Goal: Information Seeking & Learning: Learn about a topic

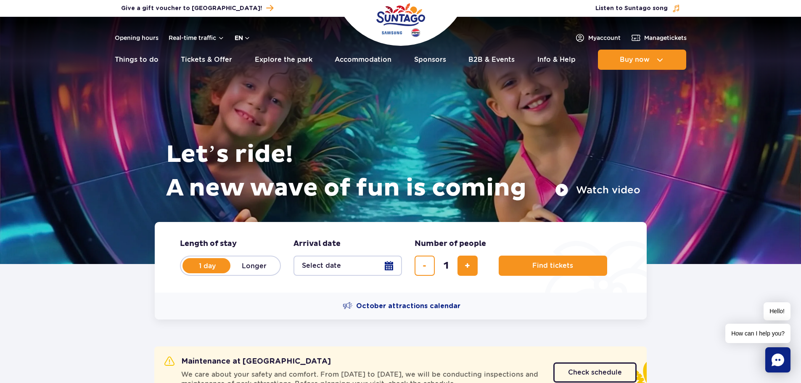
click at [250, 40] on button "en" at bounding box center [243, 38] width 16 height 8
click at [255, 56] on span "PL" at bounding box center [255, 58] width 8 height 8
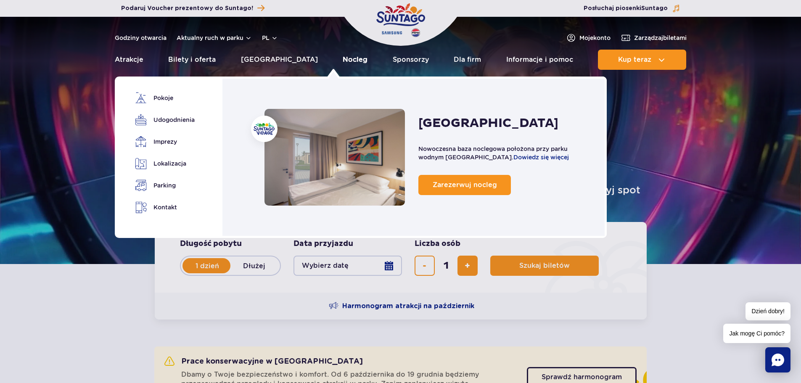
click at [343, 62] on link "Nocleg" at bounding box center [355, 60] width 25 height 20
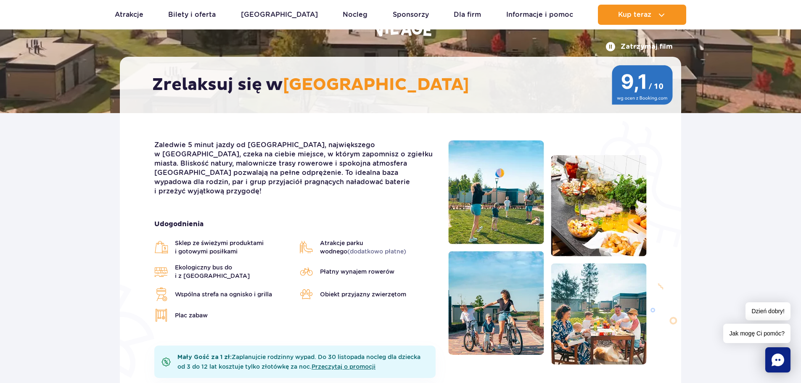
scroll to position [42, 0]
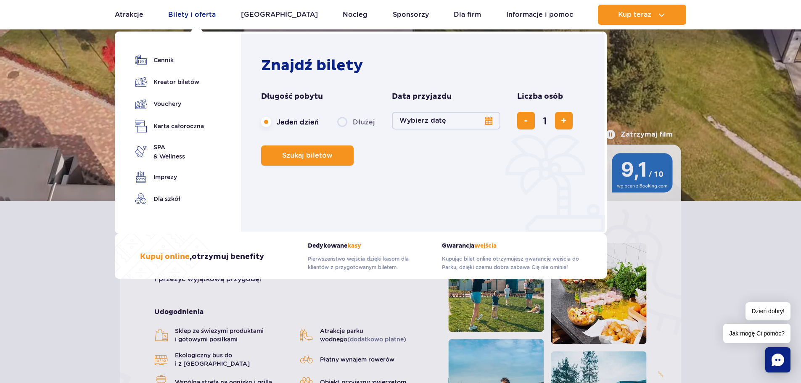
click at [192, 16] on link "Bilety i oferta" at bounding box center [192, 15] width 48 height 20
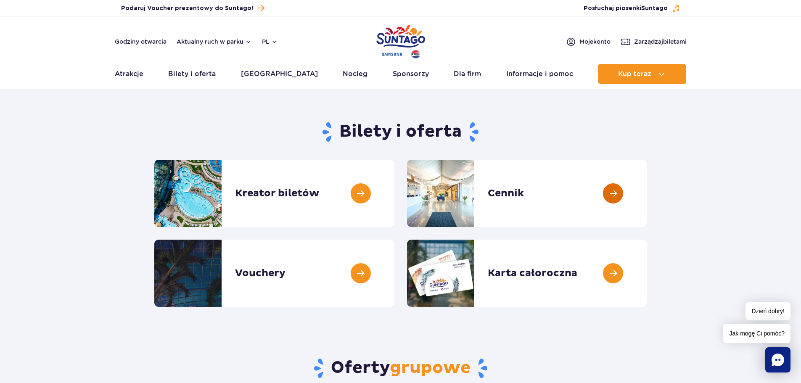
click at [647, 188] on link at bounding box center [647, 193] width 0 height 67
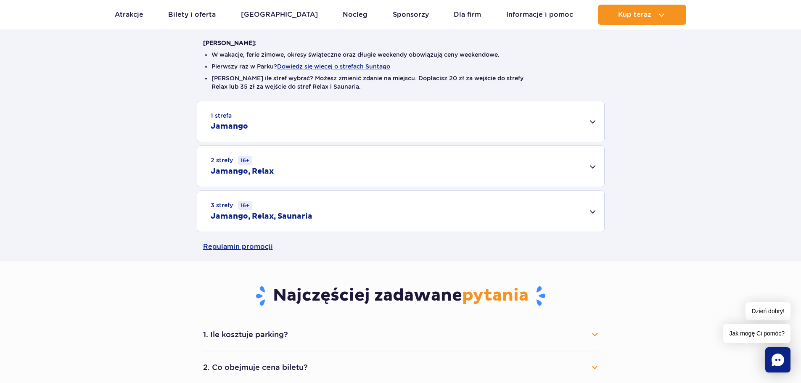
click at [302, 125] on div "1 strefa Jamango" at bounding box center [400, 121] width 407 height 40
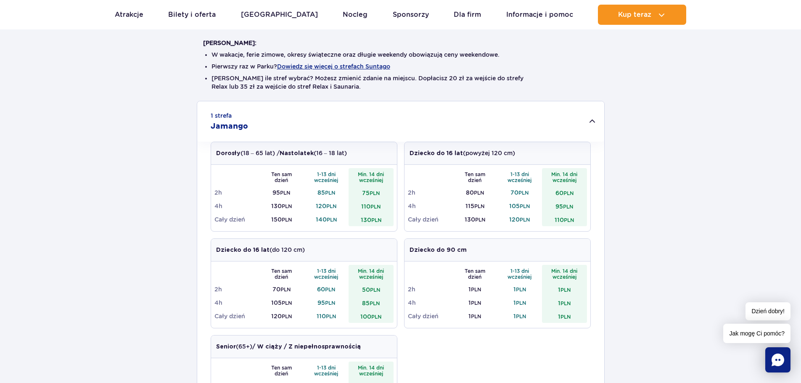
click at [635, 74] on div "[PERSON_NAME]: W wakacje, ferie zimowe, okresy świąteczne oraz długie weekendy …" at bounding box center [400, 280] width 801 height 518
click at [625, 151] on div "1 strefa Jamango Dorosły (18 – 65 lat) / Nastolatek (16 – 18 lat) Ten sam dzień…" at bounding box center [400, 320] width 801 height 438
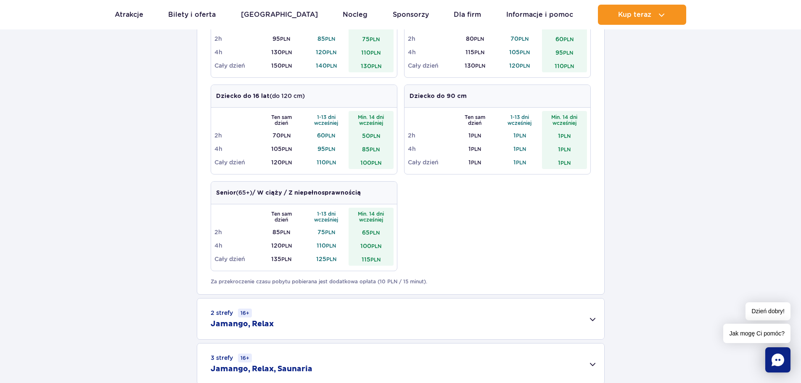
scroll to position [421, 0]
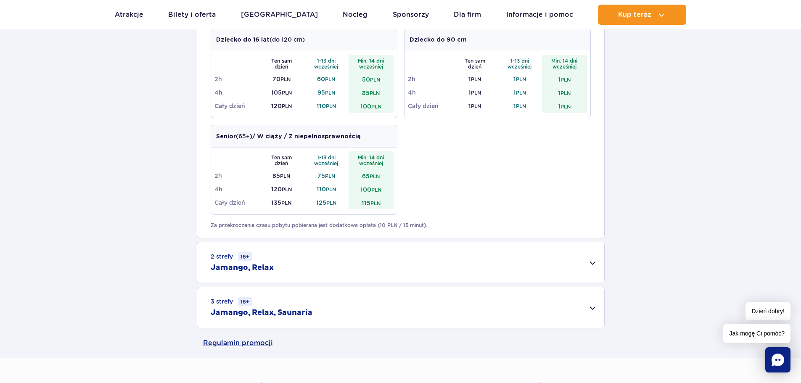
click at [643, 85] on div "1 strefa Jamango Dorosły (18 – 65 lat) / Nastolatek (16 – 18 lat) Ten sam dzień…" at bounding box center [400, 110] width 801 height 438
click at [706, 166] on div "1 strefa Jamango Dorosły (18 – 65 lat) / Nastolatek (16 – 18 lat) Ten sam dzień…" at bounding box center [400, 110] width 801 height 438
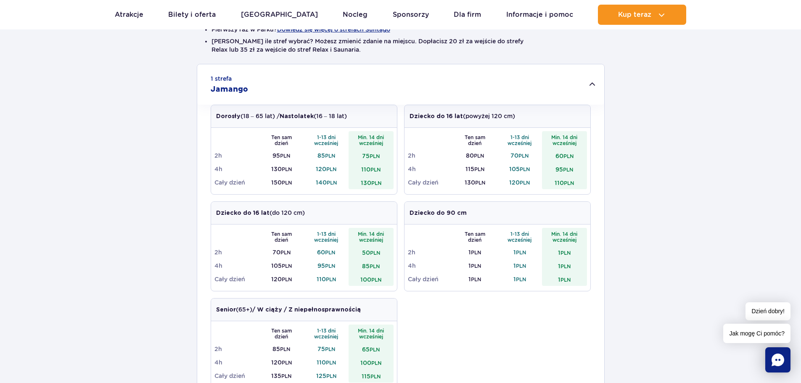
scroll to position [252, 0]
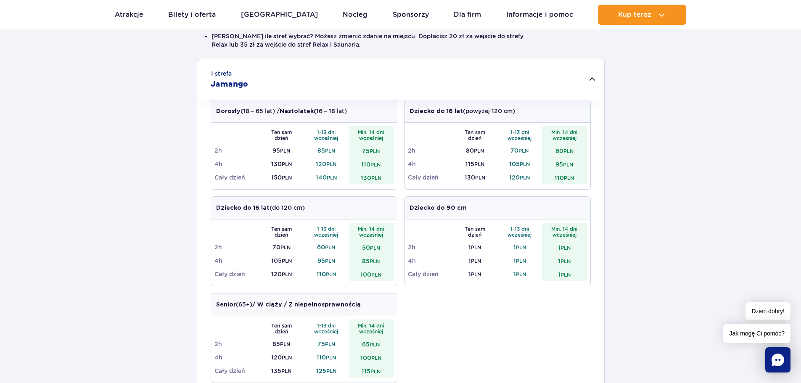
click at [133, 114] on div "1 strefa Jamango Dorosły (18 – 65 lat) / Nastolatek (16 – 18 lat) Ten sam dzień…" at bounding box center [400, 278] width 801 height 438
click at [654, 71] on div "1 strefa Jamango Dorosły (18 – 65 lat) / Nastolatek (16 – 18 lat) Ten sam dzień…" at bounding box center [400, 278] width 801 height 438
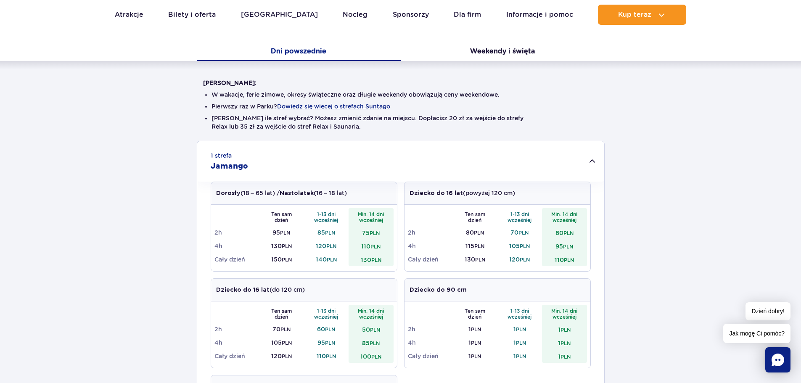
scroll to position [168, 0]
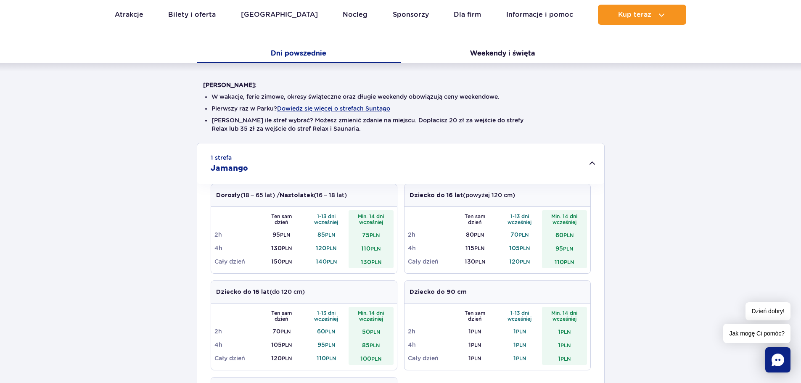
click at [599, 135] on div "[PERSON_NAME]: W wakacje, ferie zimowe, okresy świąteczne oraz długie weekendy …" at bounding box center [401, 112] width 408 height 62
click at [636, 124] on div "[PERSON_NAME]: W wakacje, ferie zimowe, okresy świąteczne oraz długie weekendy …" at bounding box center [400, 322] width 801 height 518
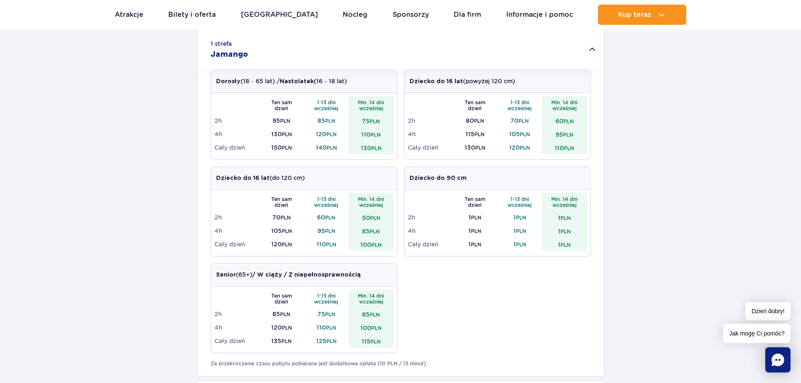
scroll to position [294, 0]
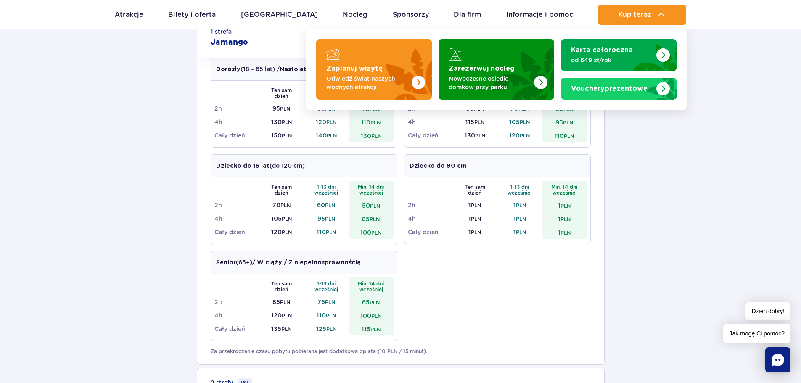
drag, startPoint x: 683, startPoint y: 147, endPoint x: 807, endPoint y: 101, distance: 132.4
click at [683, 147] on div "1 strefa Jamango Dorosły (18 – 65 lat) / Nastolatek (16 – 18 lat) Ten sam dzień…" at bounding box center [400, 236] width 801 height 438
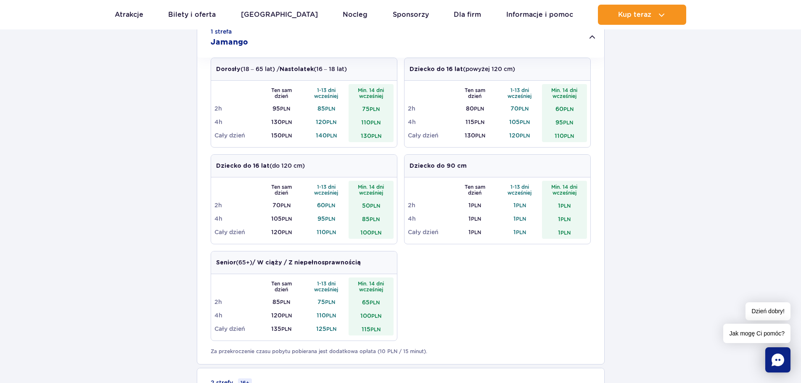
drag, startPoint x: 165, startPoint y: 84, endPoint x: 256, endPoint y: 5, distance: 119.6
click at [165, 84] on div "1 strefa Jamango Dorosły (18 – 65 lat) / Nastolatek (16 – 18 lat) Ten sam dzień…" at bounding box center [400, 236] width 801 height 438
click at [675, 73] on div "1 strefa Jamango Dorosły (18 – 65 lat) / Nastolatek (16 – 18 lat) Ten sam dzień…" at bounding box center [400, 236] width 801 height 438
click at [638, 95] on div "1 strefa Jamango Dorosły (18 – 65 lat) / Nastolatek (16 – 18 lat) Ten sam dzień…" at bounding box center [400, 236] width 801 height 438
